Goal: Information Seeking & Learning: Learn about a topic

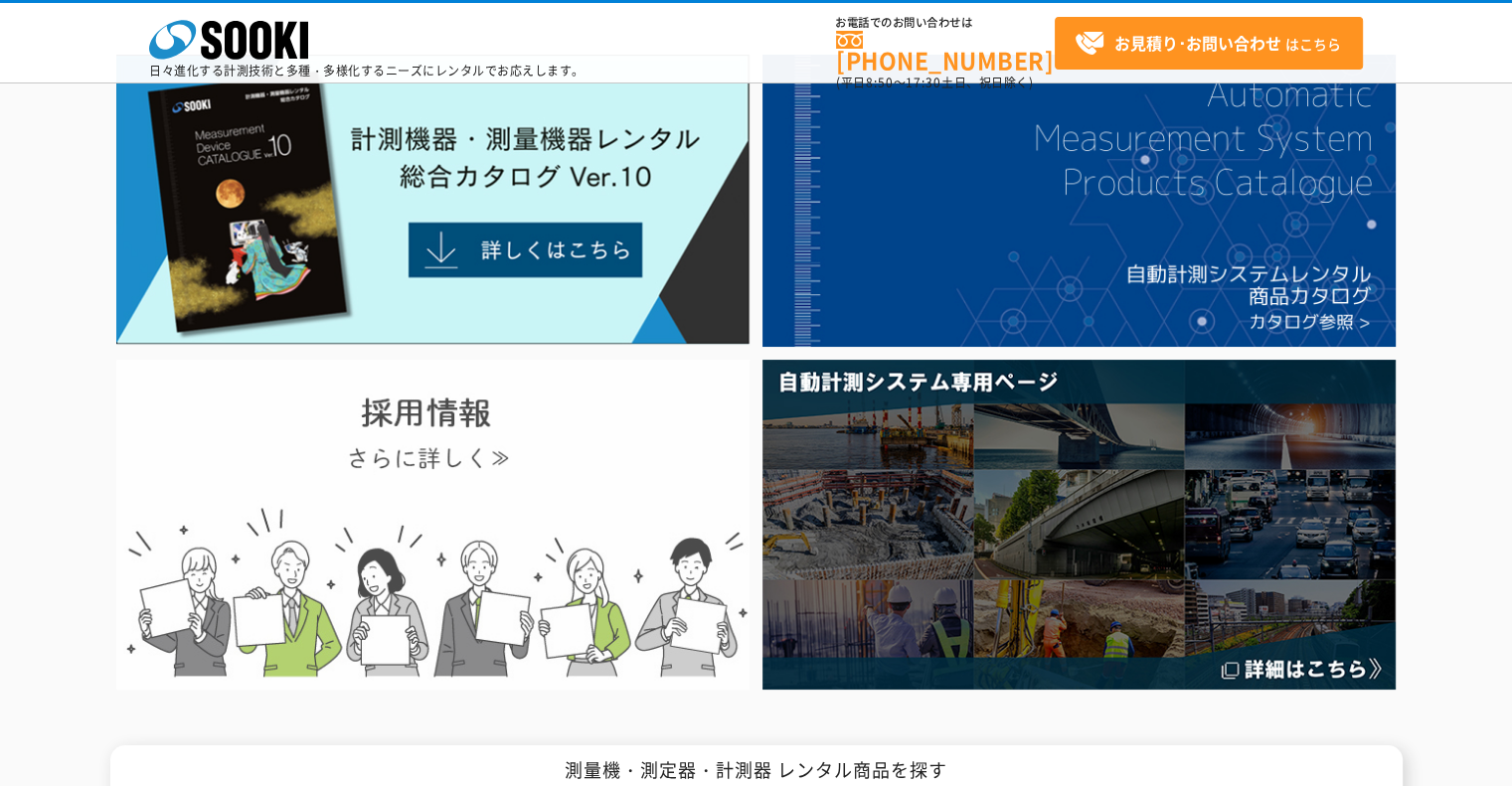
scroll to position [66, 0]
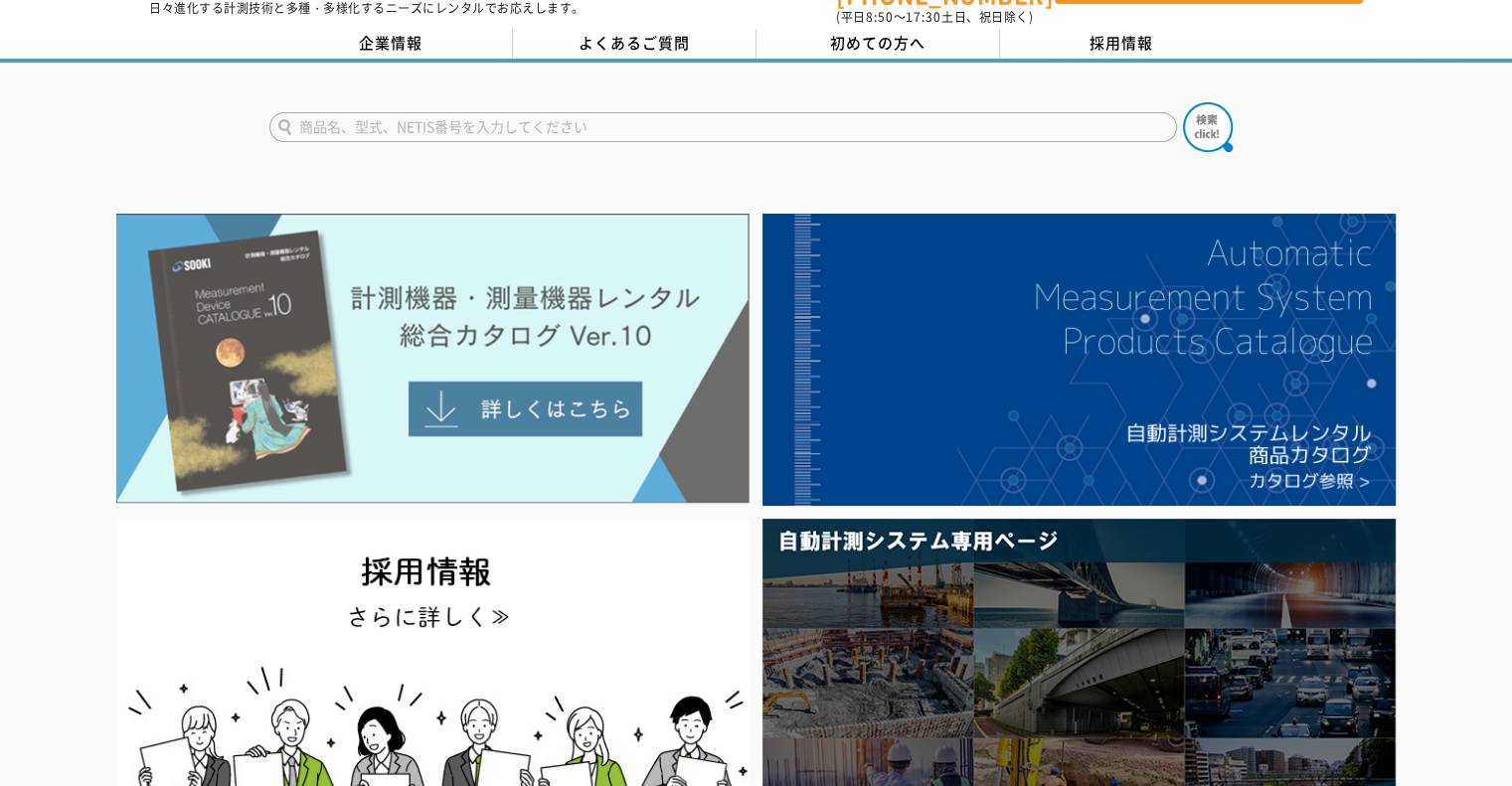
click at [528, 290] on img at bounding box center [433, 358] width 633 height 290
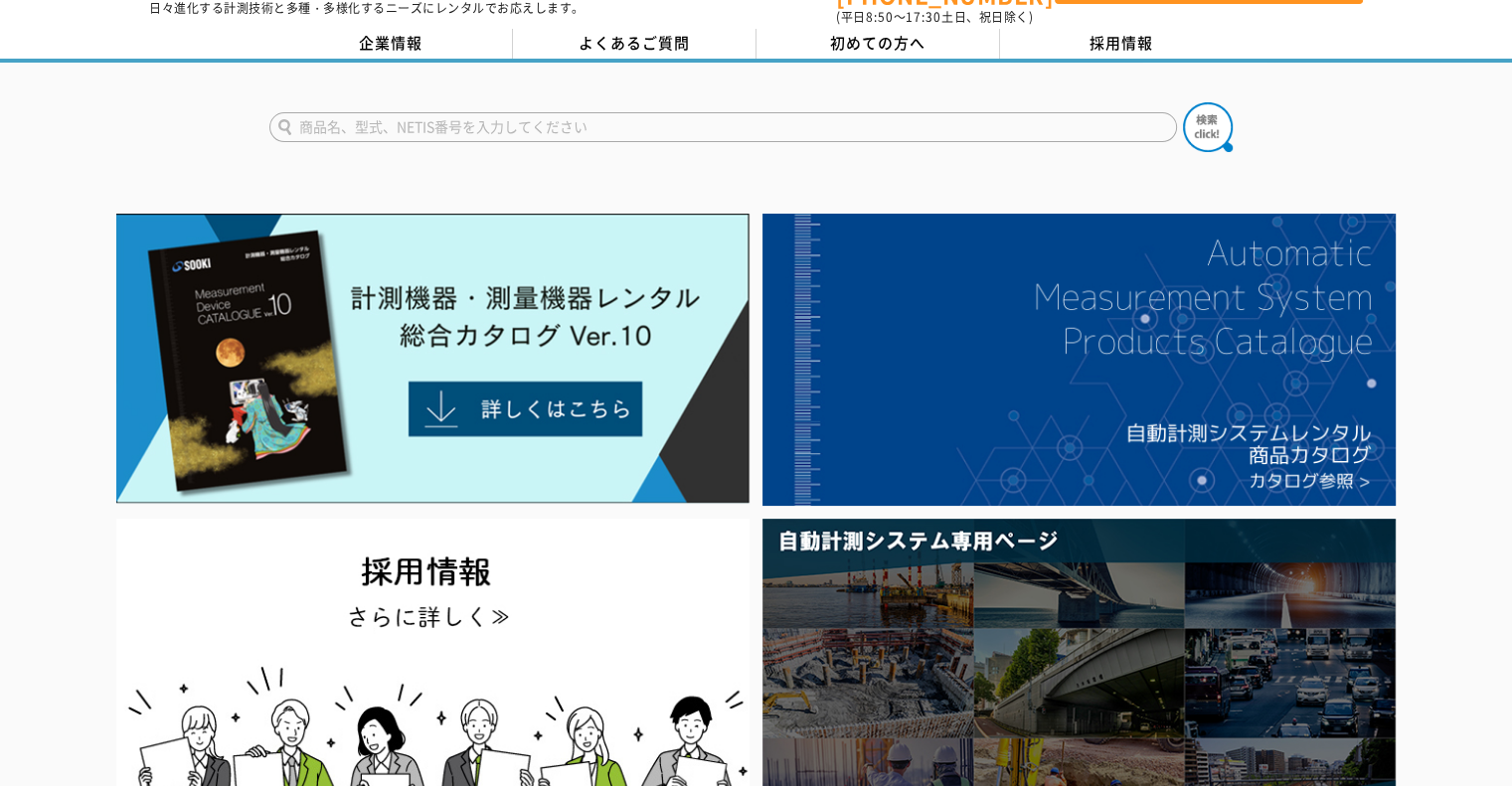
click at [614, 120] on input "text" at bounding box center [723, 128] width 908 height 30
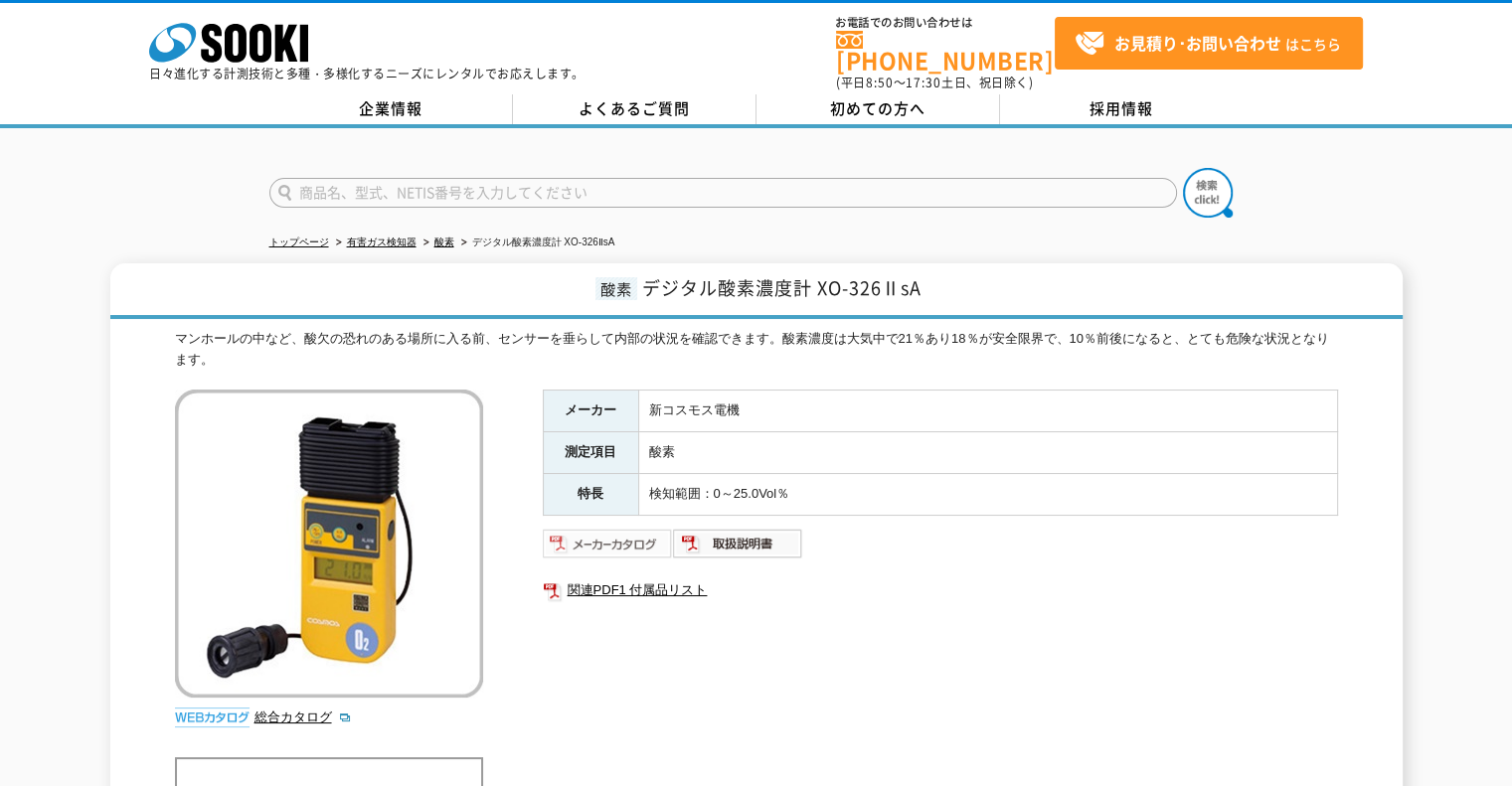
click at [633, 537] on img at bounding box center [608, 544] width 131 height 32
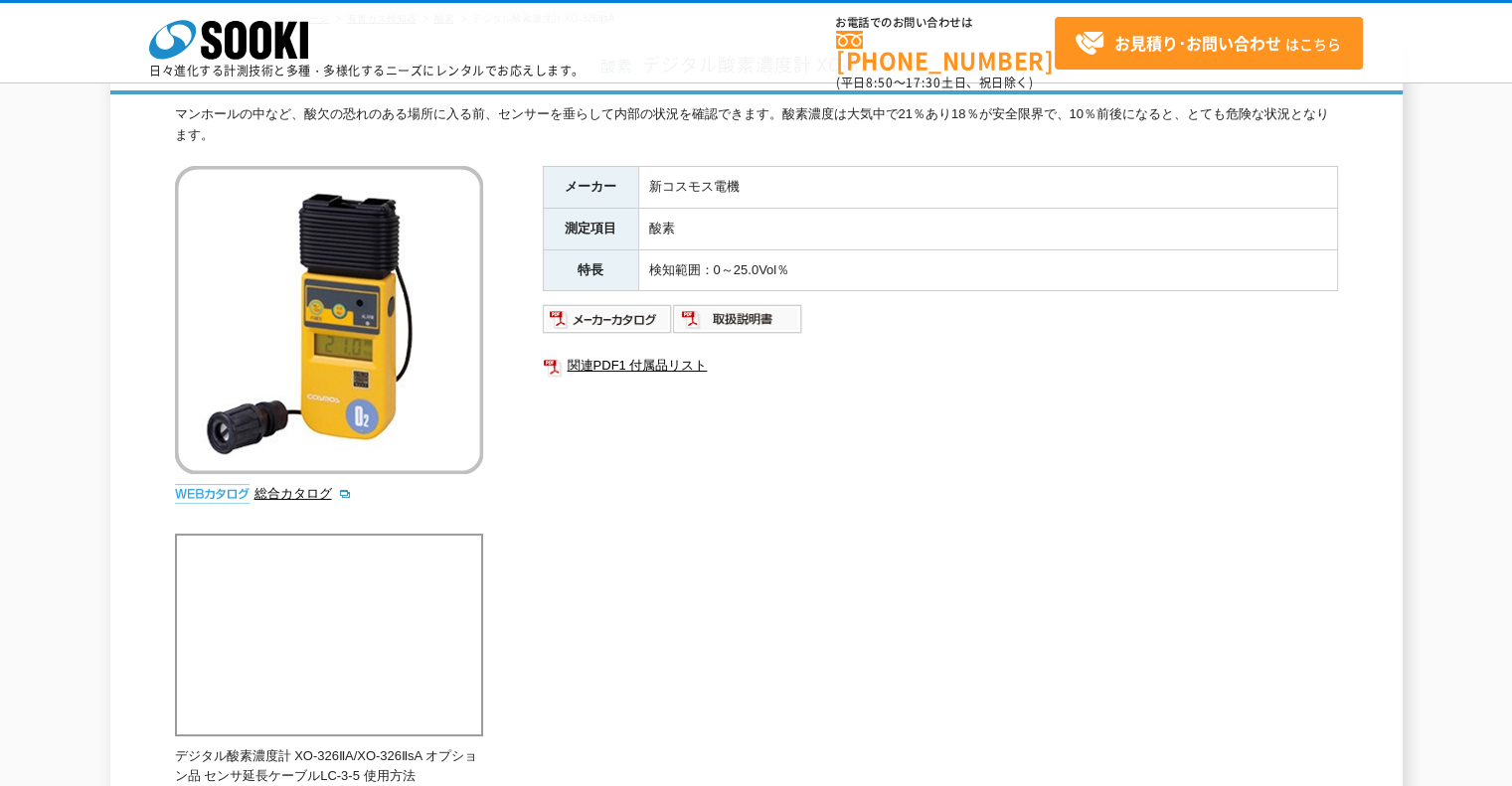
scroll to position [198, 0]
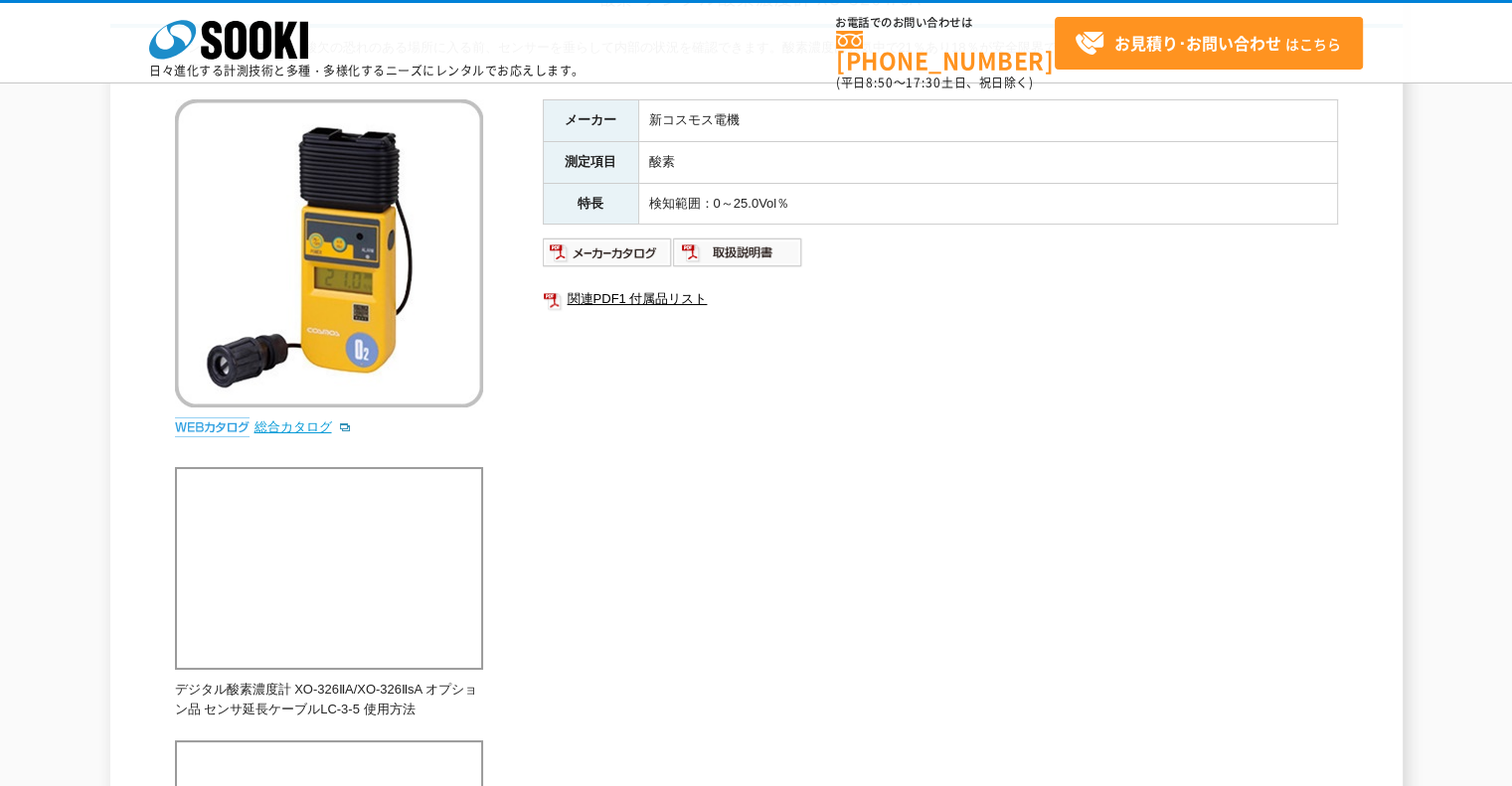
click at [320, 422] on link "総合カタログ" at bounding box center [303, 426] width 98 height 15
